Goal: Transaction & Acquisition: Download file/media

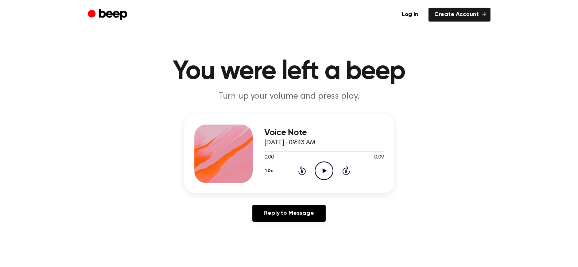
click at [321, 173] on icon "Play Audio" at bounding box center [324, 170] width 19 height 19
click at [320, 178] on circle at bounding box center [324, 171] width 18 height 18
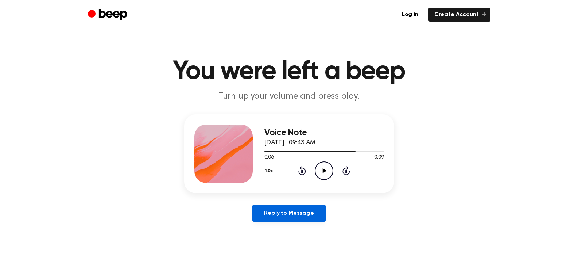
click at [292, 212] on link "Reply to Message" at bounding box center [288, 213] width 73 height 17
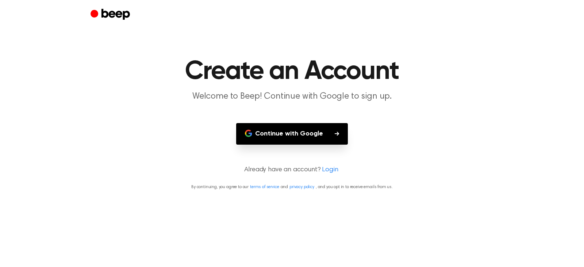
click at [326, 137] on button "Continue with Google" at bounding box center [292, 134] width 112 height 22
click at [311, 132] on button "Continue with Google" at bounding box center [292, 134] width 112 height 22
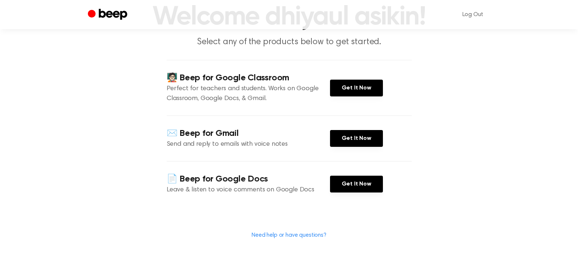
scroll to position [73, 0]
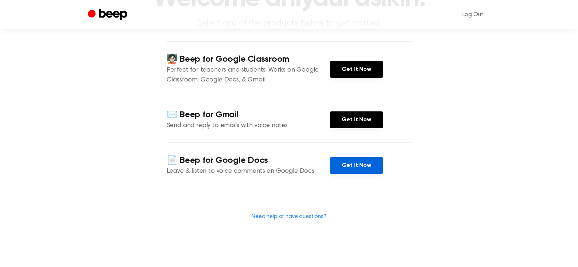
click at [362, 166] on link "Get It Now" at bounding box center [356, 165] width 53 height 17
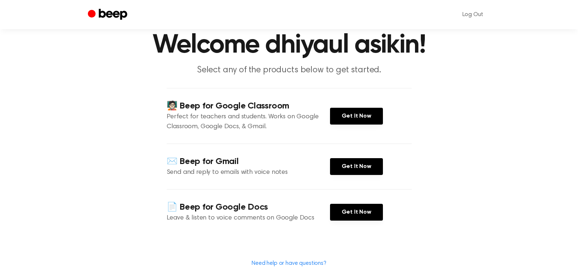
scroll to position [0, 0]
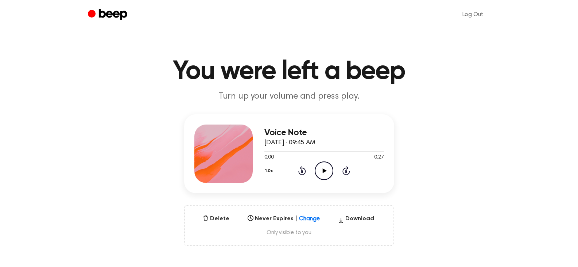
click at [267, 218] on div "Select..." at bounding box center [284, 216] width 78 height 10
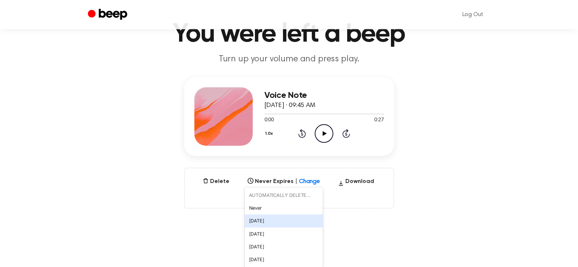
scroll to position [40, 0]
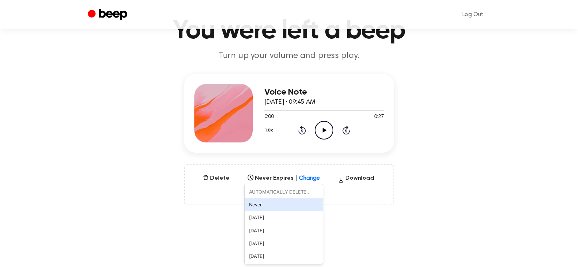
click at [336, 210] on main "You were left a beep Turn up your volume and press play. Voice Note August 29, …" at bounding box center [289, 194] width 578 height 468
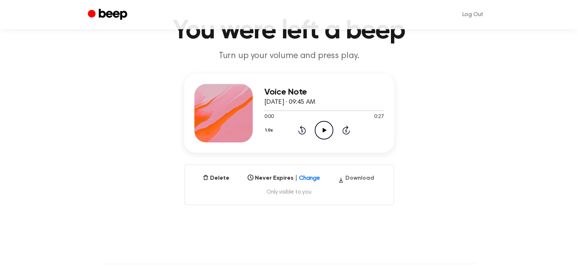
click at [357, 178] on button "Download" at bounding box center [356, 180] width 42 height 12
click at [505, 82] on div "Voice Note August 29, 2025 · 09:45 AM 0:00 0:27 Your browser does not support t…" at bounding box center [289, 139] width 561 height 131
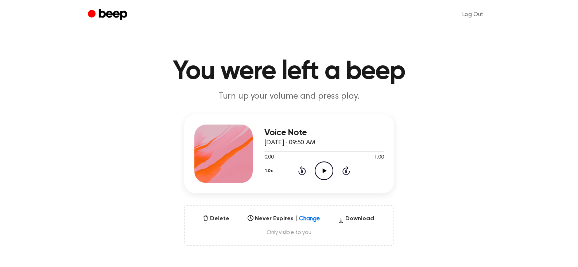
click at [320, 171] on icon "Play Audio" at bounding box center [324, 170] width 19 height 19
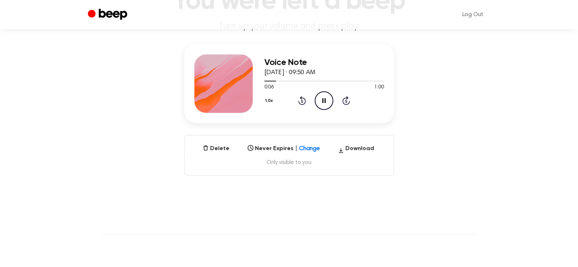
scroll to position [73, 0]
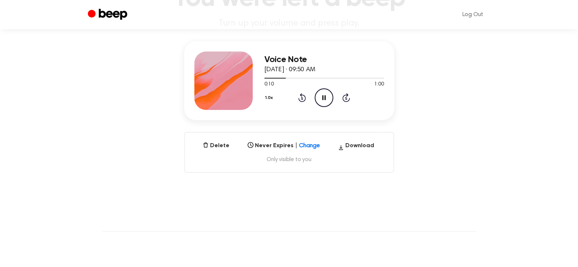
click at [298, 160] on span "Only visible to you" at bounding box center [289, 159] width 191 height 7
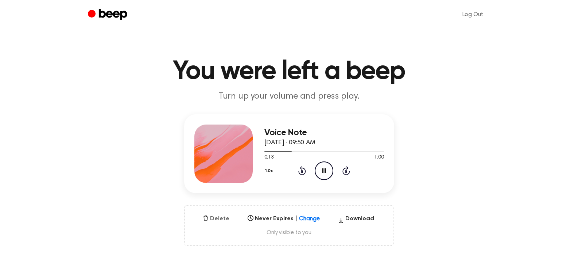
click at [225, 220] on button "Delete" at bounding box center [216, 218] width 32 height 9
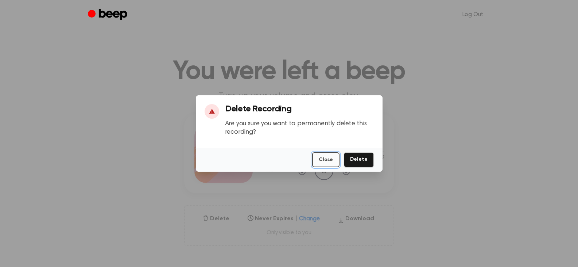
click at [329, 162] on button "Close" at bounding box center [325, 159] width 27 height 15
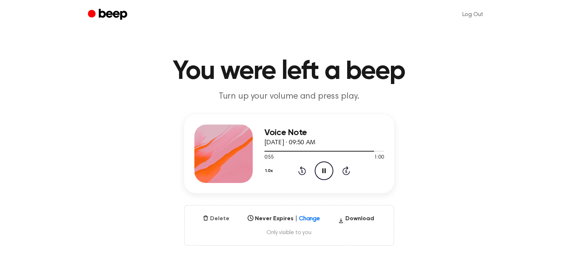
click at [220, 220] on button "Delete" at bounding box center [216, 218] width 32 height 9
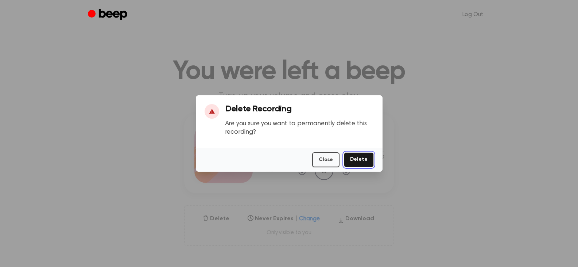
click at [361, 156] on button "Delete" at bounding box center [359, 159] width 30 height 15
